Goal: Obtain resource: Download file/media

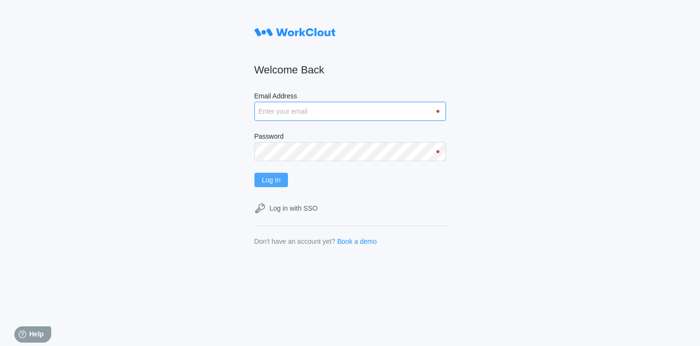
type input "[EMAIL_ADDRESS][DOMAIN_NAME]"
click at [284, 181] on button "Log In" at bounding box center [272, 180] width 34 height 14
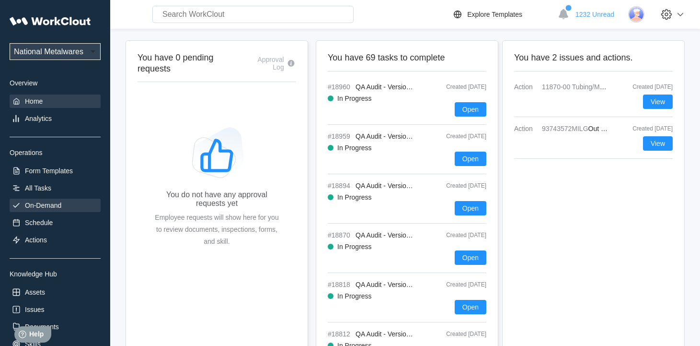
click at [48, 202] on div "On-Demand" at bounding box center [43, 205] width 36 height 8
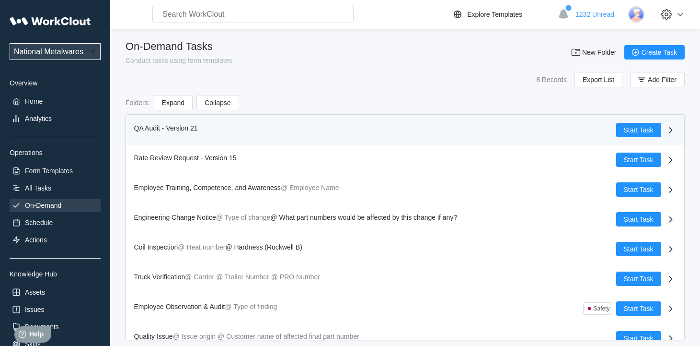
click at [147, 127] on span "QA Audit - Version 21" at bounding box center [166, 128] width 64 height 8
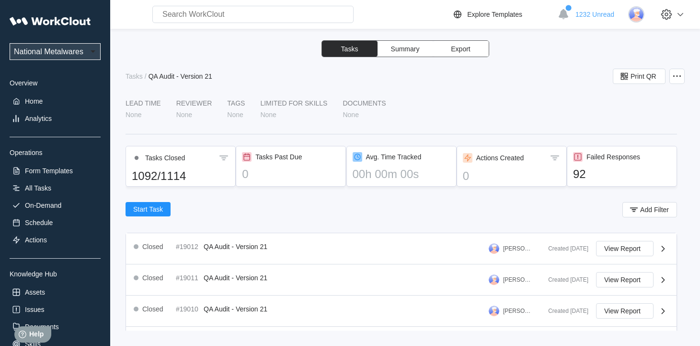
click at [472, 47] on button "Export" at bounding box center [461, 49] width 56 height 16
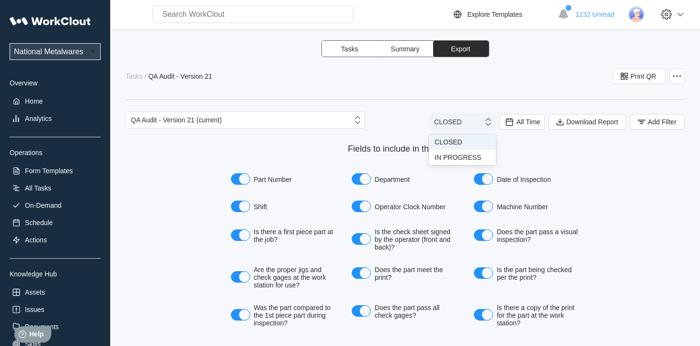
click at [483, 126] on icon at bounding box center [488, 121] width 11 height 11
drag, startPoint x: 559, startPoint y: 162, endPoint x: 533, endPoint y: 140, distance: 34.4
click at [553, 155] on div "Fields to include in the export." at bounding box center [405, 155] width 359 height 22
click at [524, 118] on span "All Time" at bounding box center [529, 122] width 24 height 8
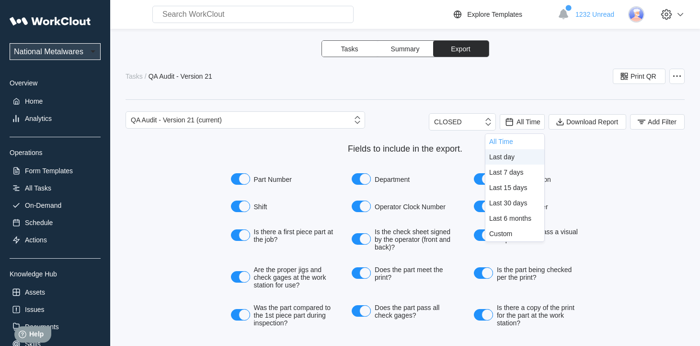
click at [507, 159] on div "Last day" at bounding box center [501, 157] width 25 height 8
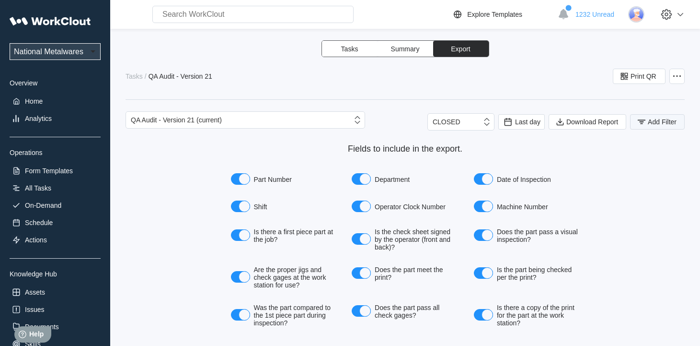
click at [655, 122] on span "Add Filter" at bounding box center [662, 121] width 29 height 7
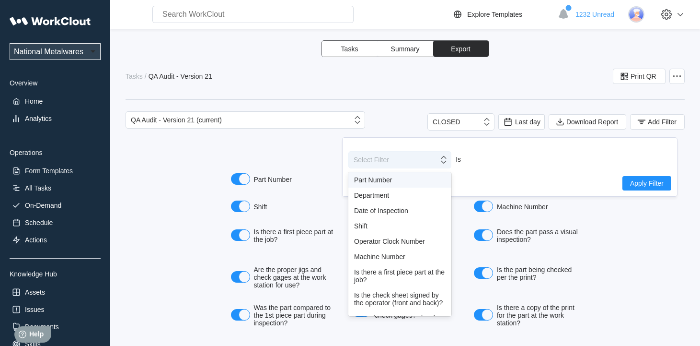
click at [444, 162] on icon at bounding box center [444, 159] width 11 height 11
click at [360, 228] on div "Shift" at bounding box center [400, 226] width 92 height 8
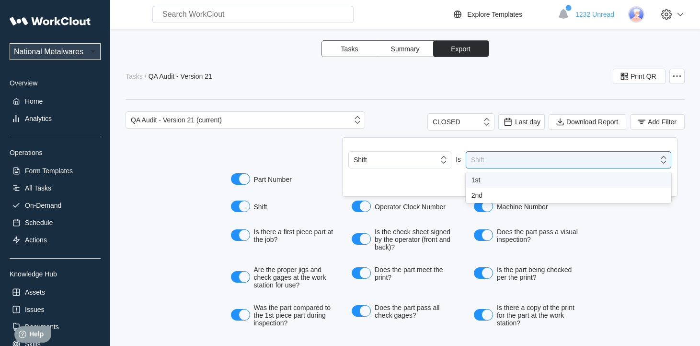
drag, startPoint x: 665, startPoint y: 162, endPoint x: 503, endPoint y: 193, distance: 164.5
click at [663, 162] on icon at bounding box center [664, 159] width 11 height 11
click at [475, 181] on div "1st" at bounding box center [569, 180] width 194 height 8
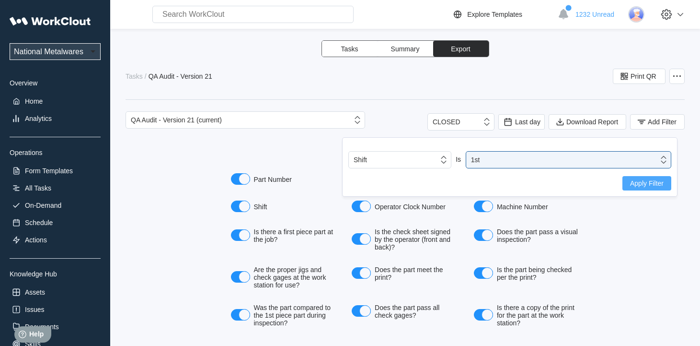
click at [641, 180] on span "Apply Filter" at bounding box center [647, 183] width 34 height 7
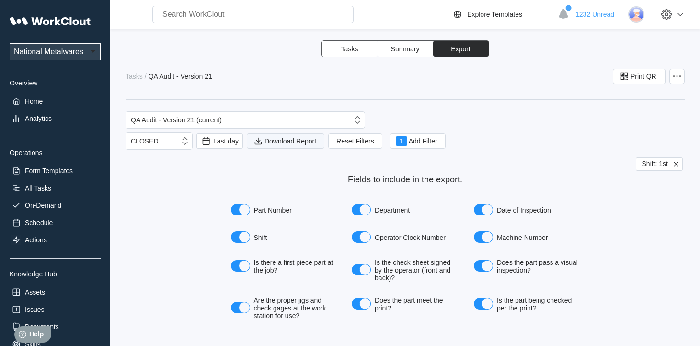
click at [306, 138] on span "Download Report" at bounding box center [291, 141] width 52 height 7
